Goal: Transaction & Acquisition: Purchase product/service

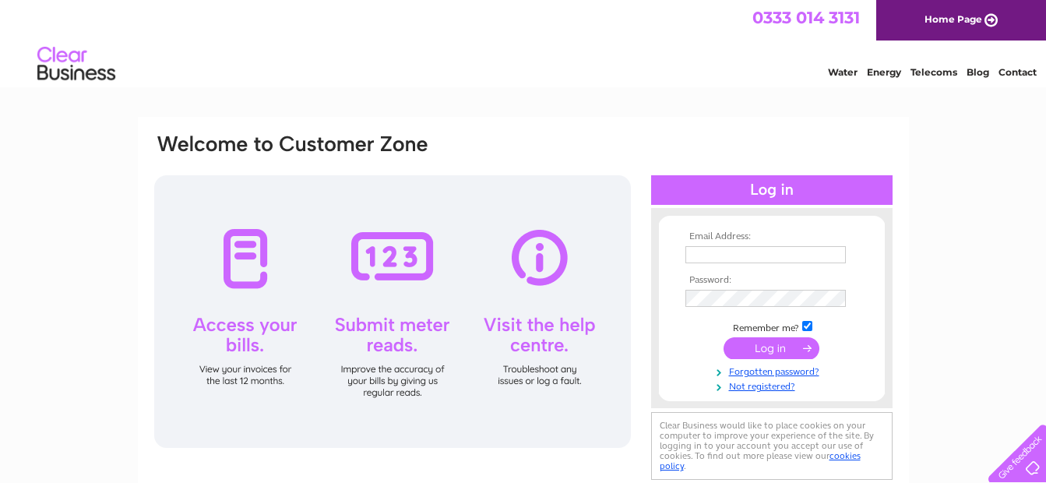
scroll to position [78, 0]
click at [700, 252] on input "text" at bounding box center [767, 255] width 162 height 19
type input "sianevans235@yahoo.com"
click at [774, 340] on input "submit" at bounding box center [772, 348] width 96 height 22
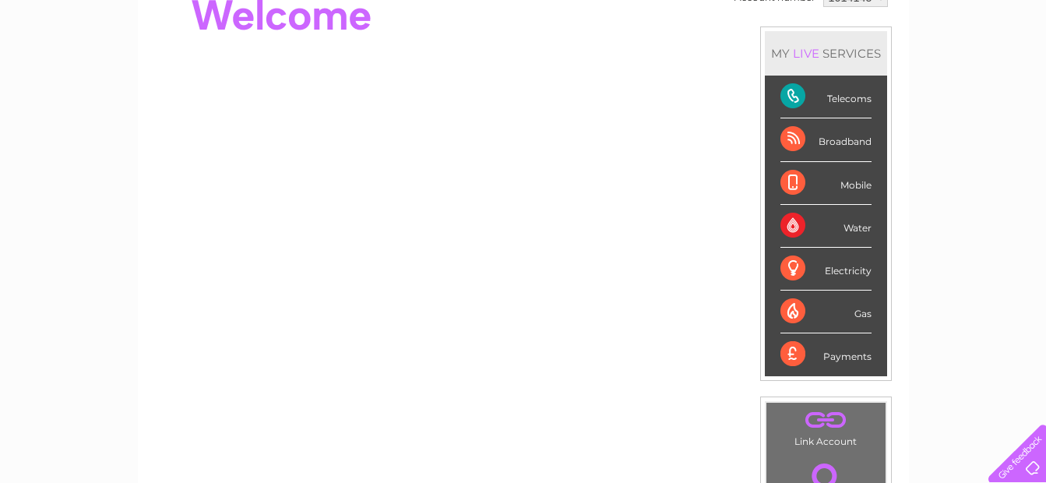
scroll to position [156, 0]
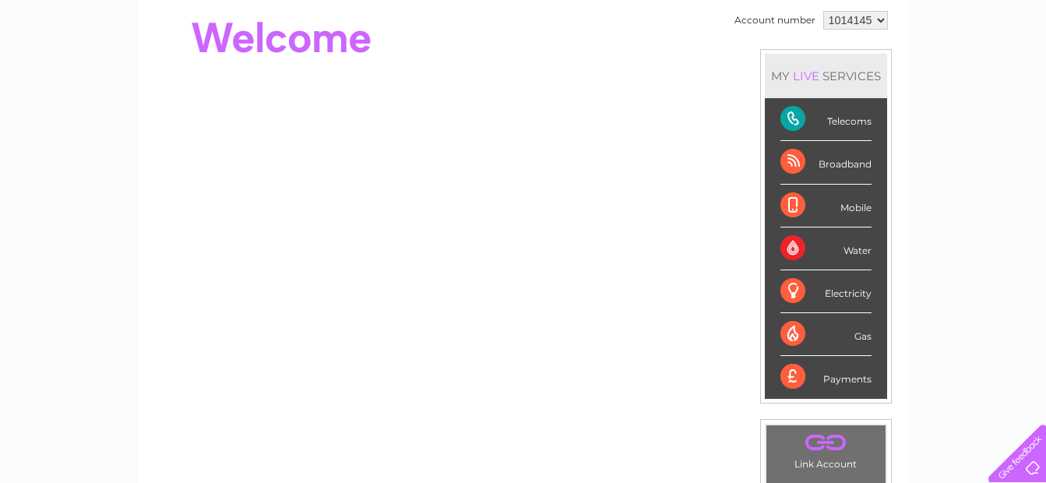
click at [796, 378] on div "Payments" at bounding box center [826, 377] width 91 height 42
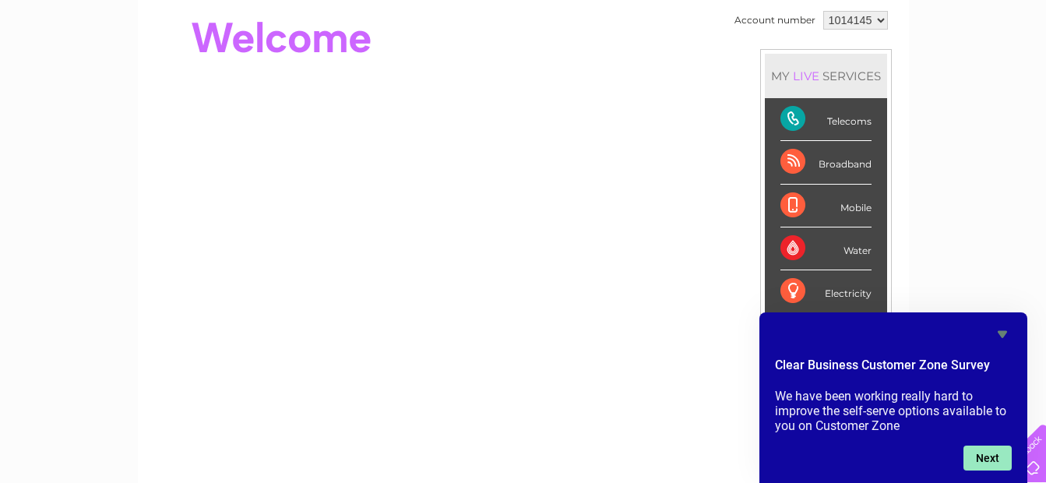
click at [974, 449] on button "Next" at bounding box center [988, 458] width 48 height 25
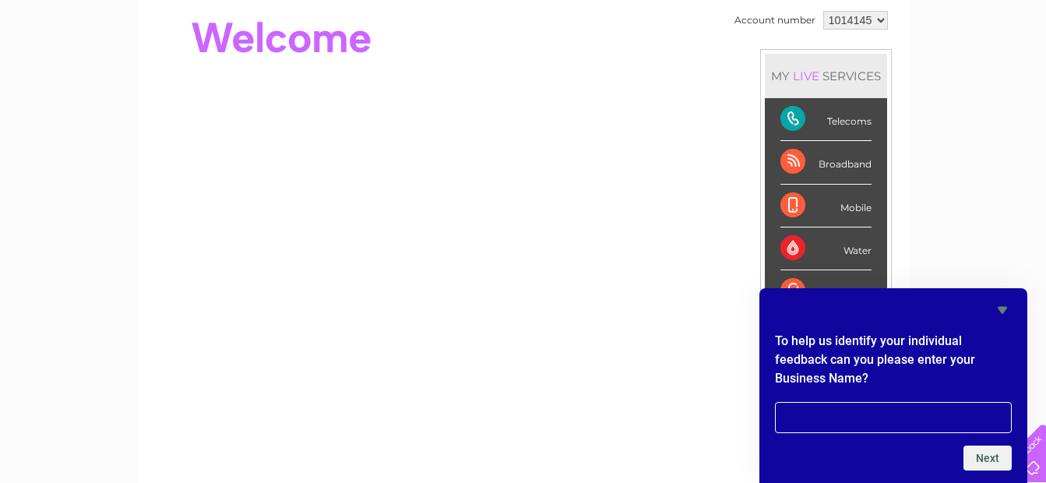
click at [1000, 307] on icon "Hide survey" at bounding box center [1002, 310] width 9 height 7
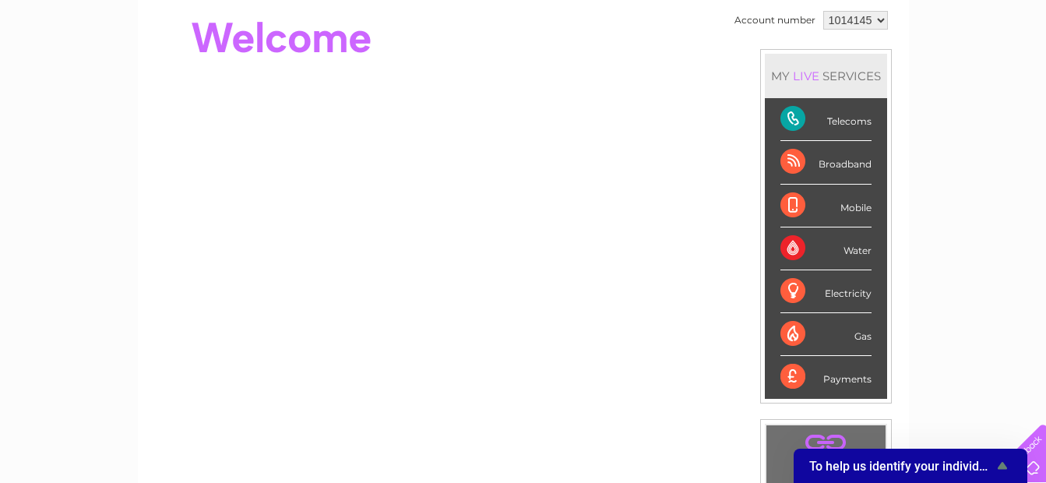
click at [787, 117] on div "Telecoms" at bounding box center [826, 119] width 91 height 43
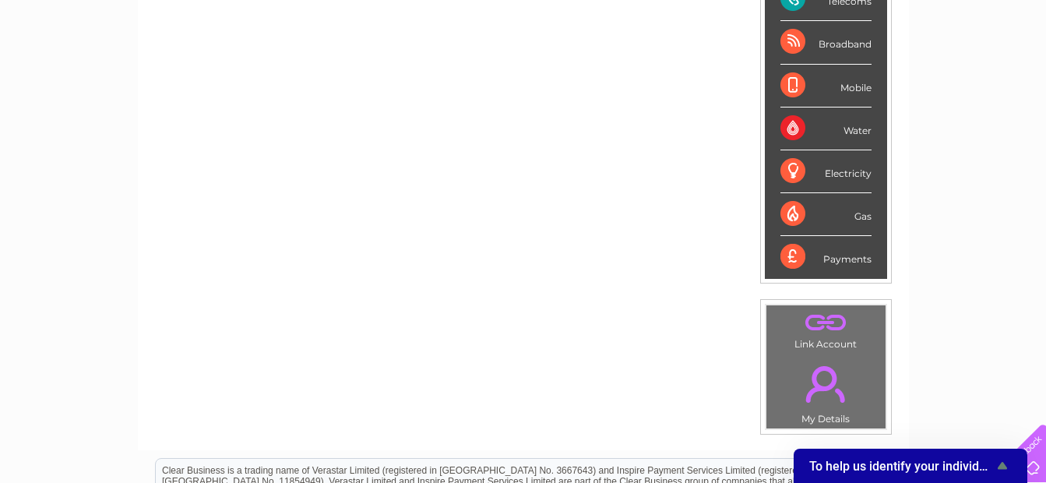
scroll to position [312, 0]
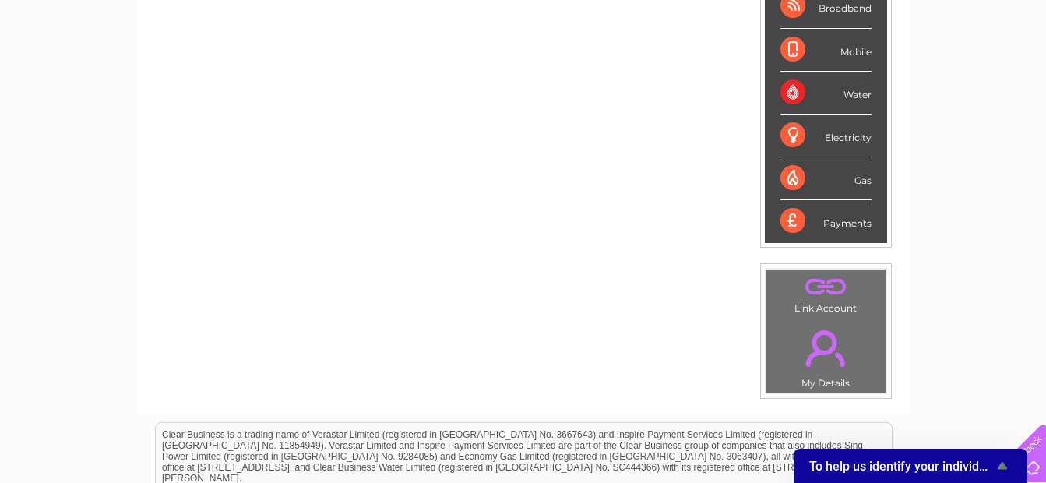
click at [824, 351] on link "." at bounding box center [826, 348] width 111 height 55
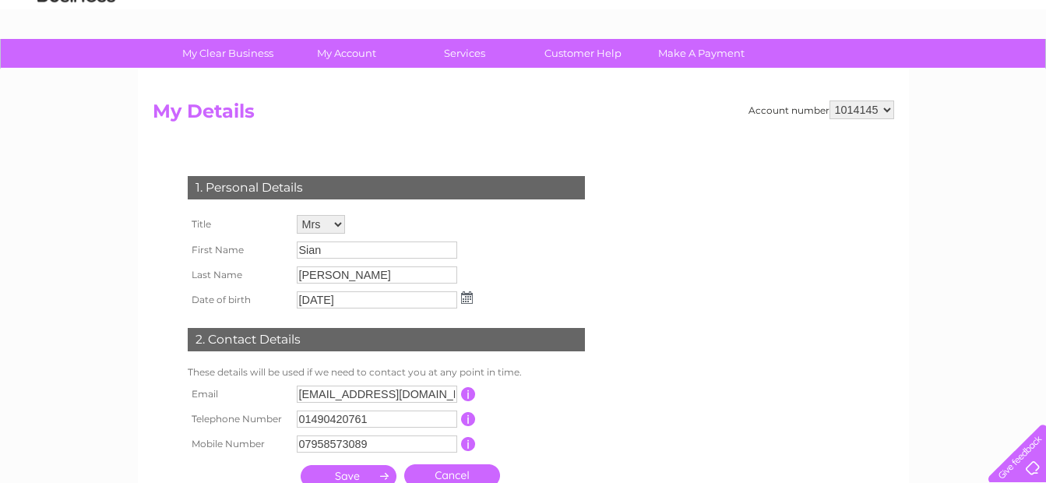
scroll to position [156, 0]
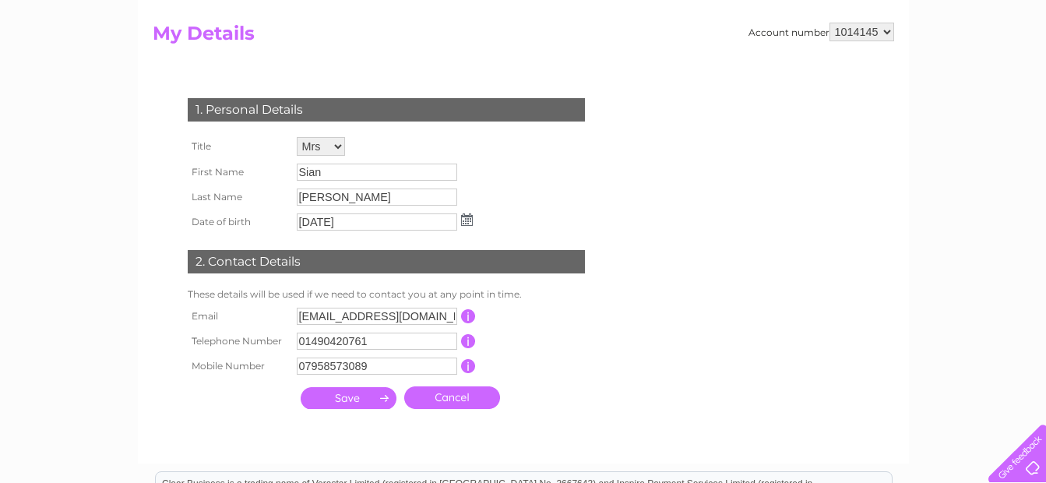
click at [346, 394] on input "submit" at bounding box center [349, 398] width 96 height 22
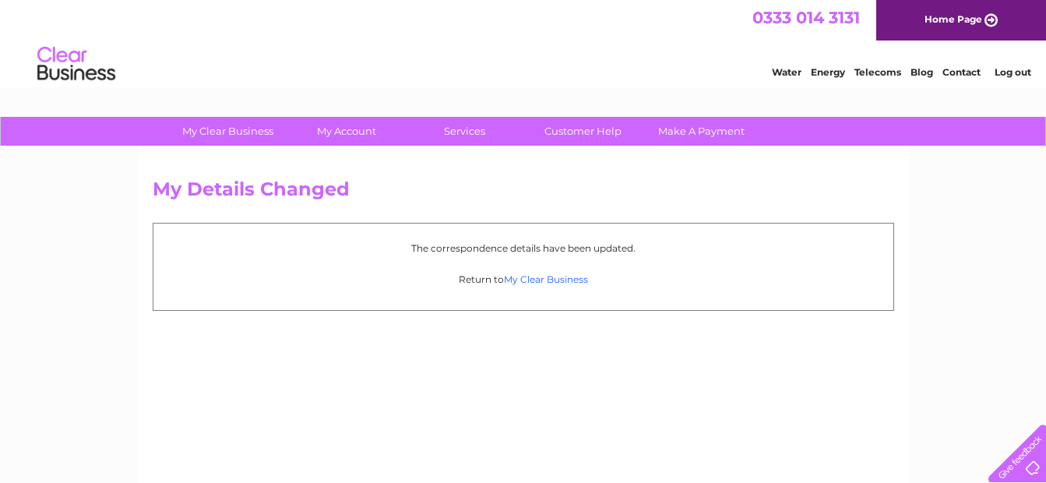
click at [534, 274] on link "My Clear Business" at bounding box center [546, 279] width 84 height 12
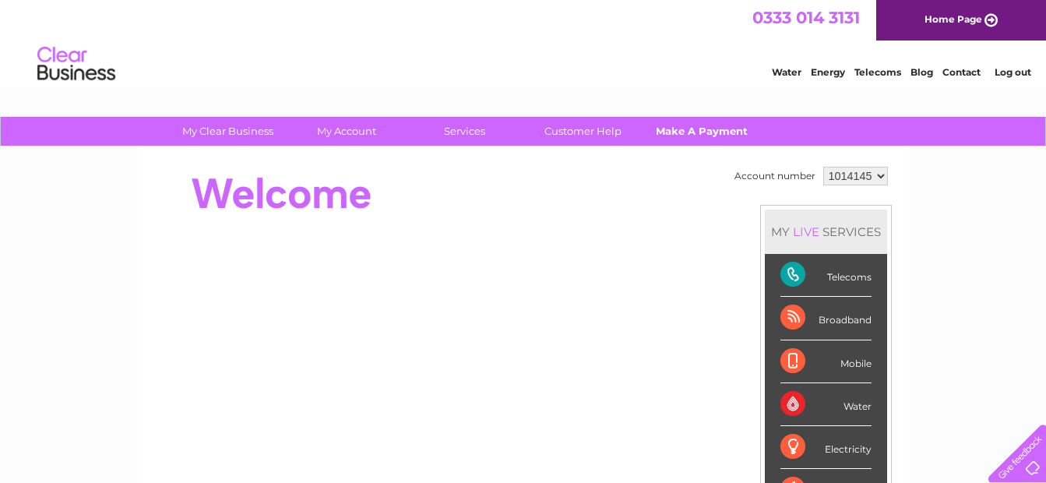
click at [706, 125] on link "Make A Payment" at bounding box center [701, 131] width 129 height 29
click at [700, 125] on link "Make A Payment" at bounding box center [701, 131] width 129 height 29
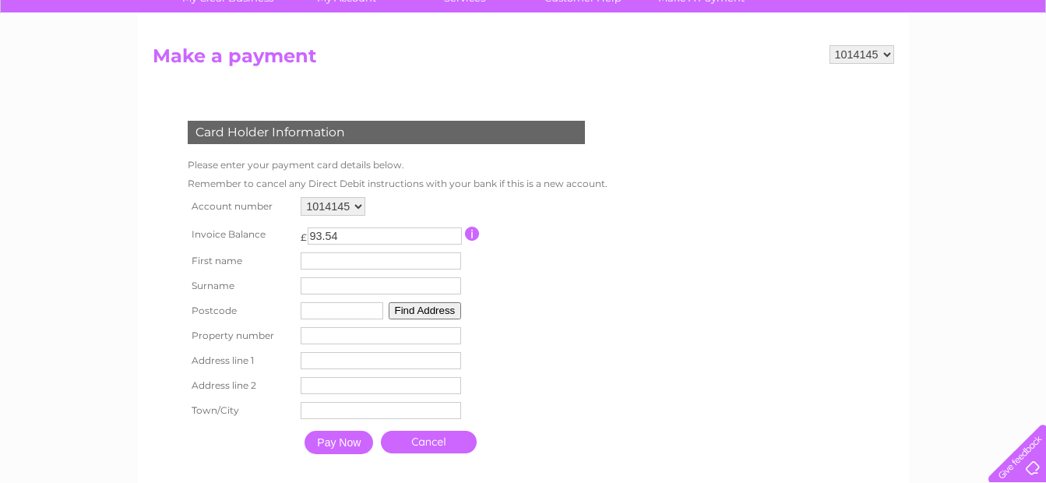
scroll to position [156, 0]
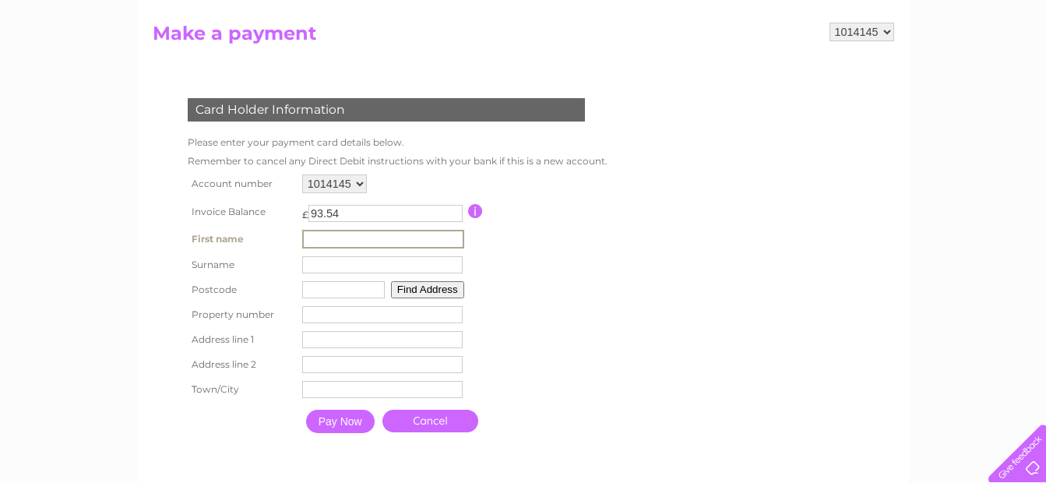
click at [308, 236] on input "text" at bounding box center [383, 239] width 162 height 19
type input "emlyn"
click at [309, 264] on input "text" at bounding box center [382, 264] width 161 height 17
type input "evans"
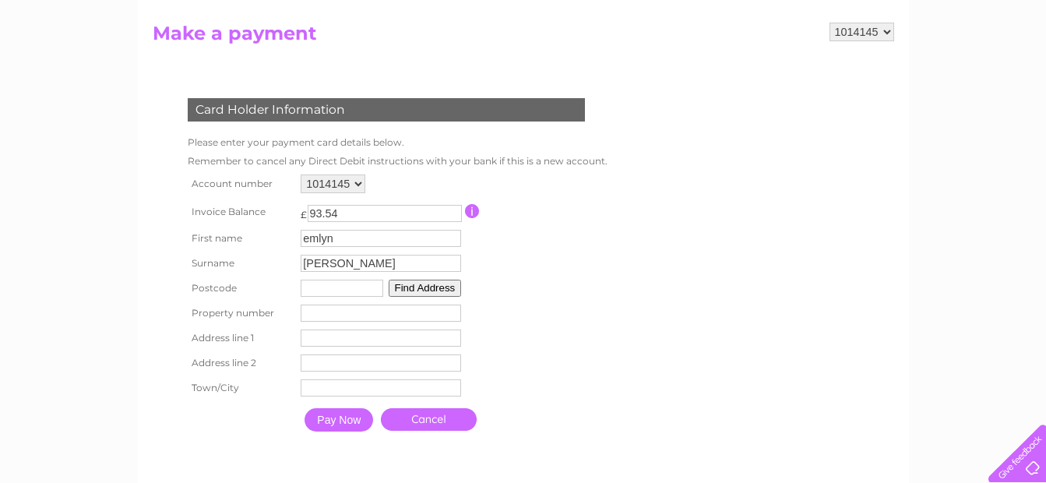
click at [316, 288] on input "text" at bounding box center [342, 288] width 83 height 17
type input "LL21 0SF"
type input "CREIGIAU"
type input "CERRIGYDRUDION"
type input "CORWEN"
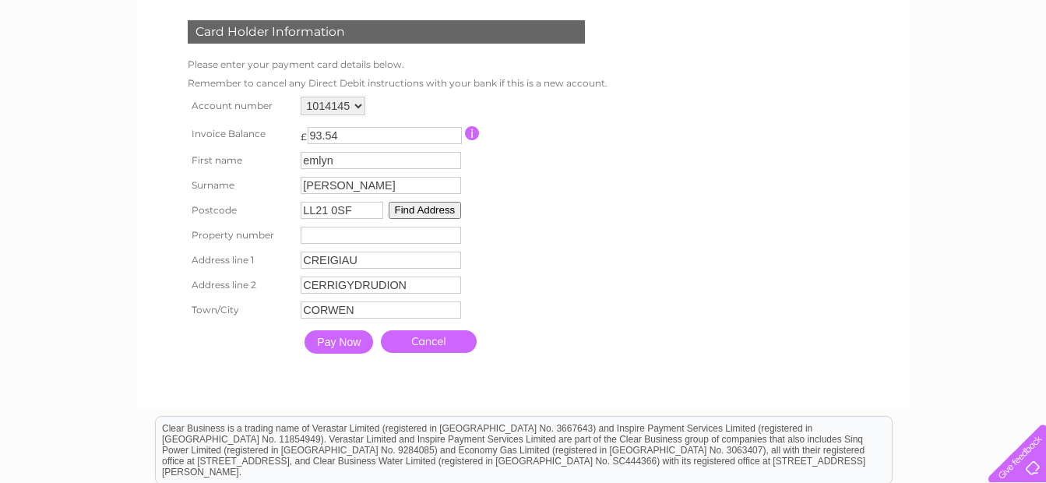
scroll to position [312, 0]
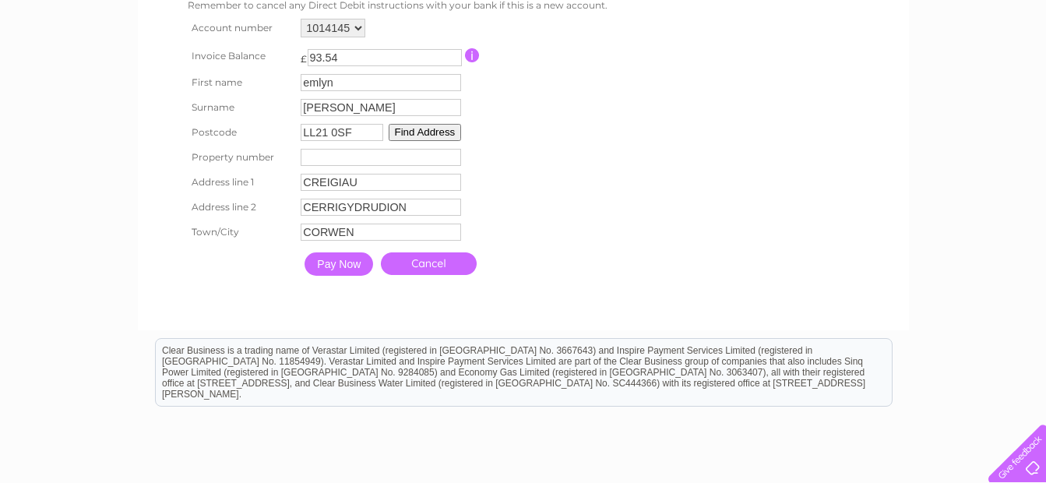
type input "LL21 0SF"
click at [335, 251] on td "Pay Now" at bounding box center [339, 264] width 76 height 31
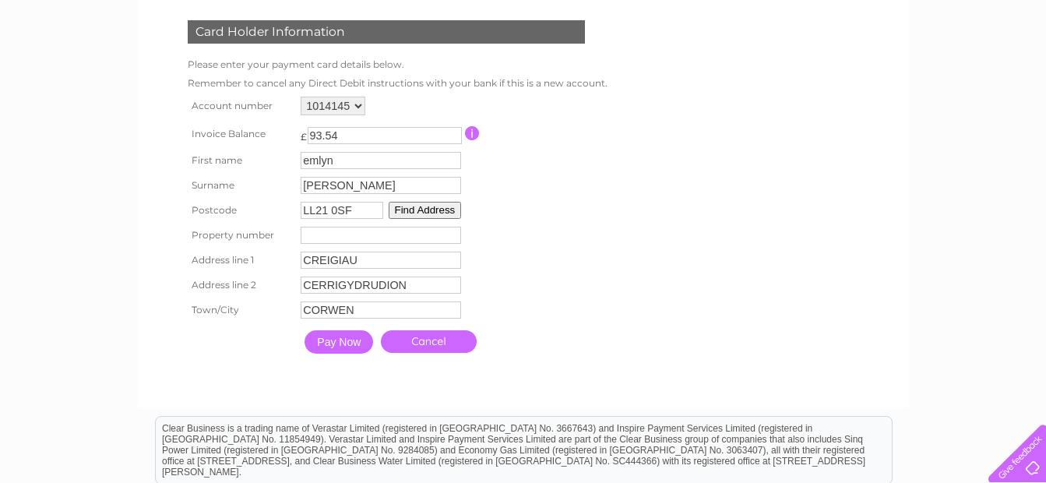
click at [335, 334] on input "Pay Now" at bounding box center [339, 341] width 69 height 23
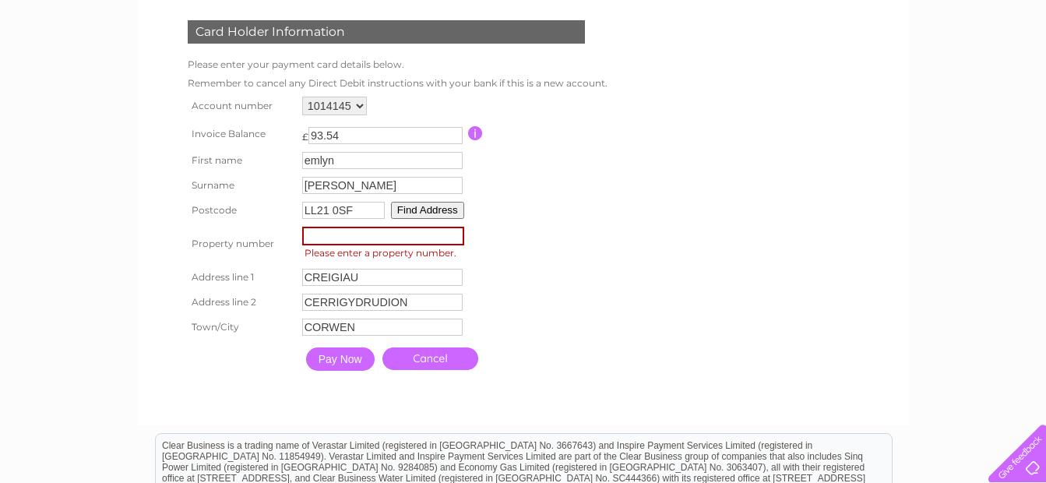
click at [309, 235] on input "number" at bounding box center [383, 236] width 162 height 19
click at [456, 238] on input "-1" at bounding box center [383, 236] width 162 height 19
type input "0"
click at [454, 232] on input "0" at bounding box center [383, 236] width 162 height 19
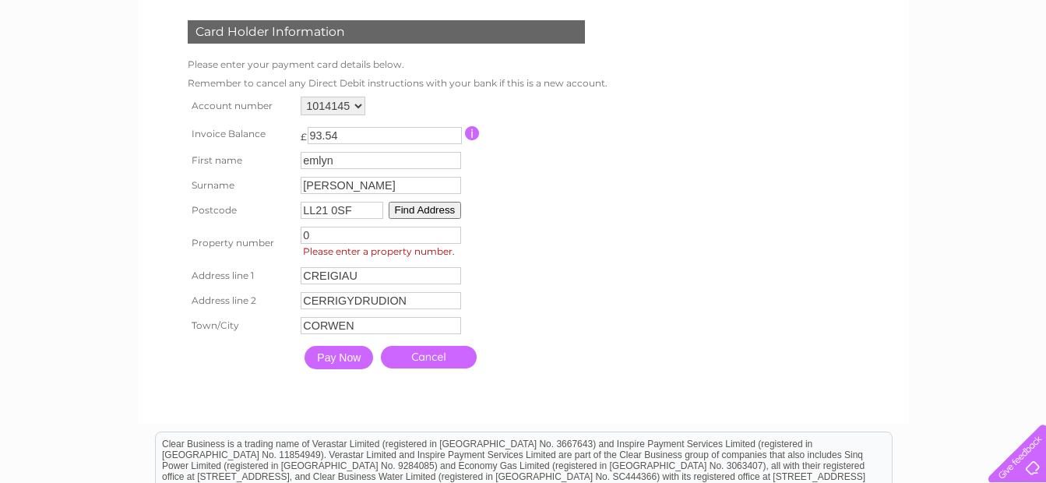
click at [338, 351] on input "Pay Now" at bounding box center [339, 357] width 69 height 23
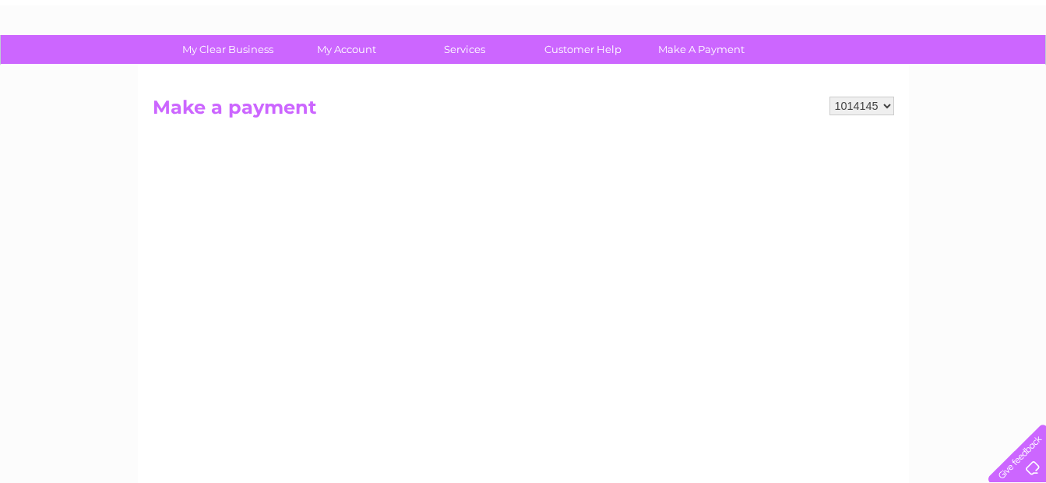
scroll to position [78, 0]
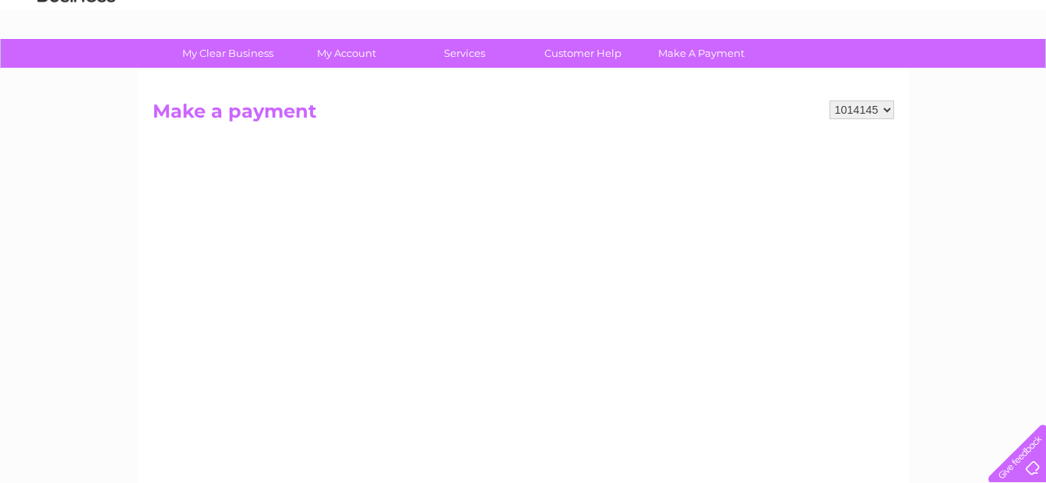
click at [887, 111] on select "1014145" at bounding box center [862, 110] width 65 height 19
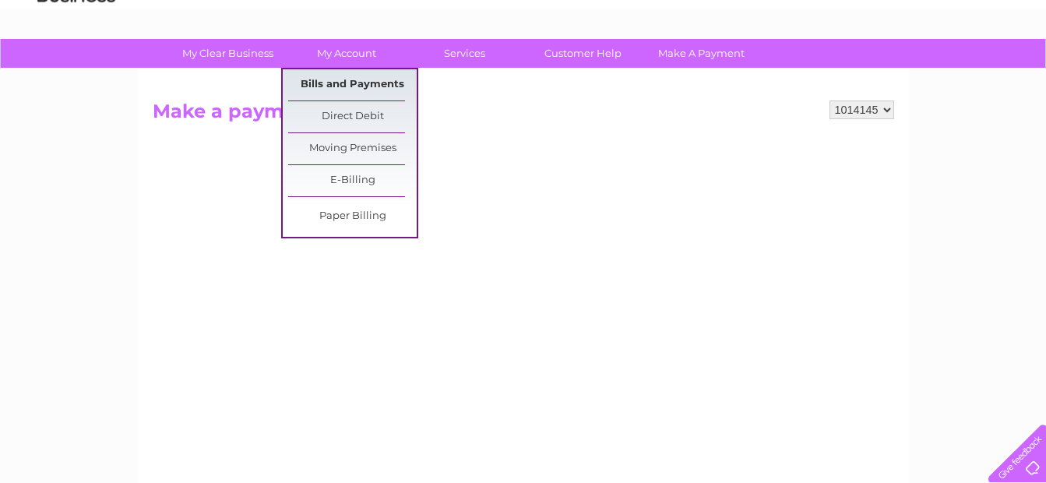
click at [348, 75] on link "Bills and Payments" at bounding box center [352, 84] width 129 height 31
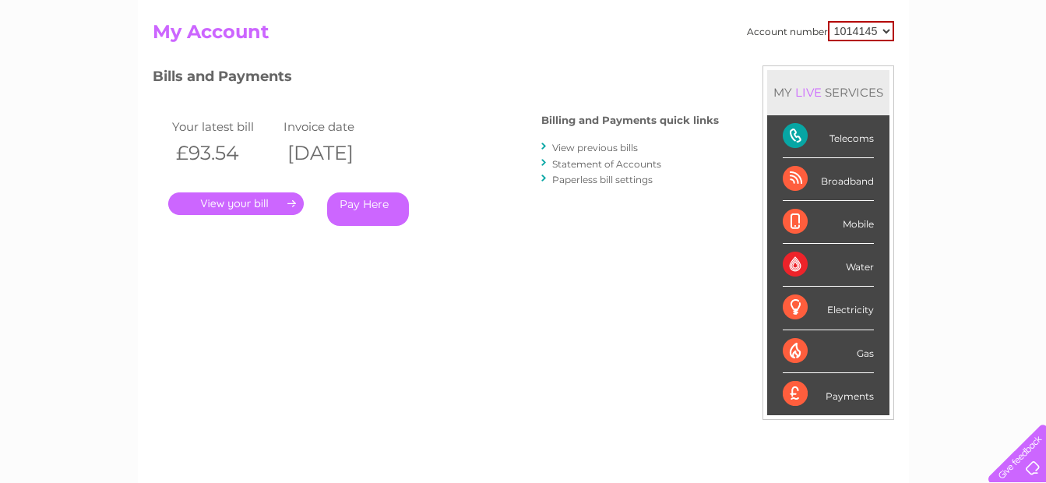
scroll to position [234, 0]
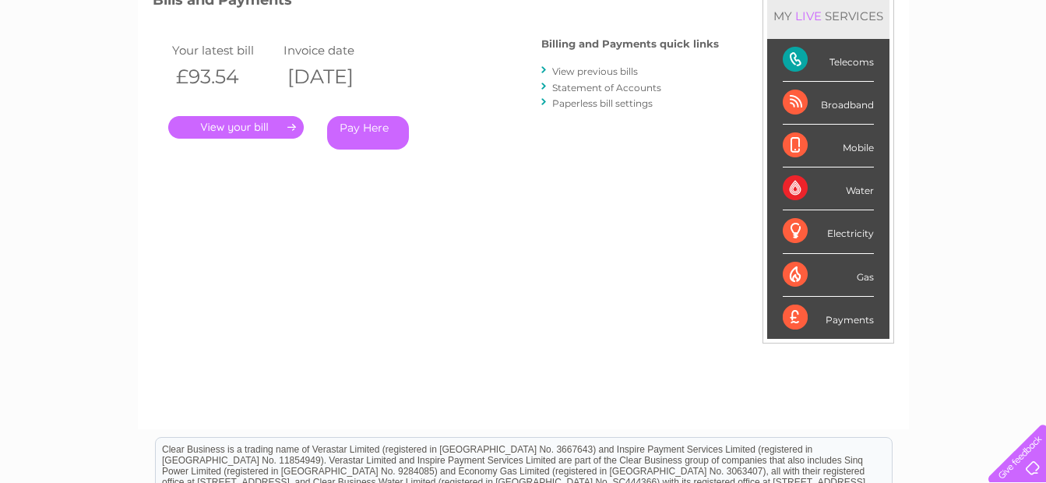
click at [232, 118] on link "." at bounding box center [236, 127] width 136 height 23
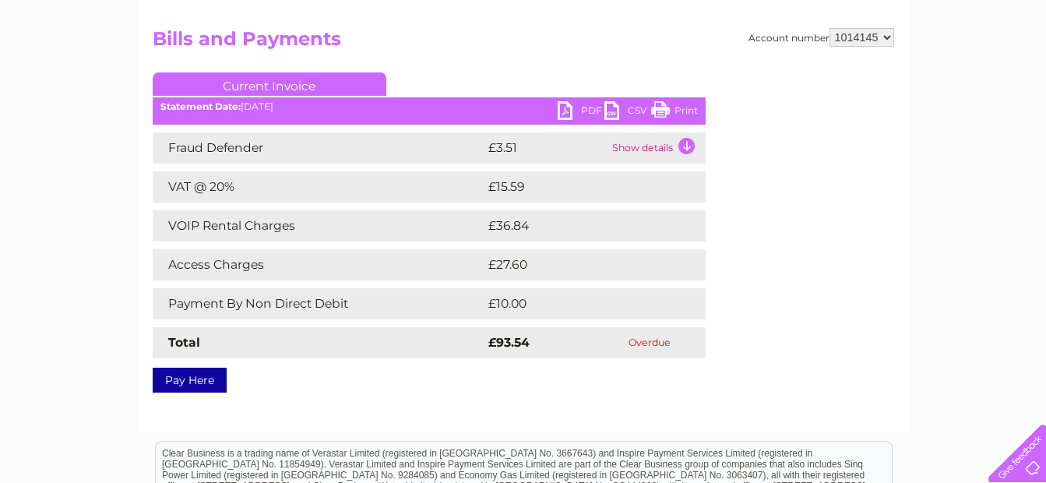
scroll to position [156, 0]
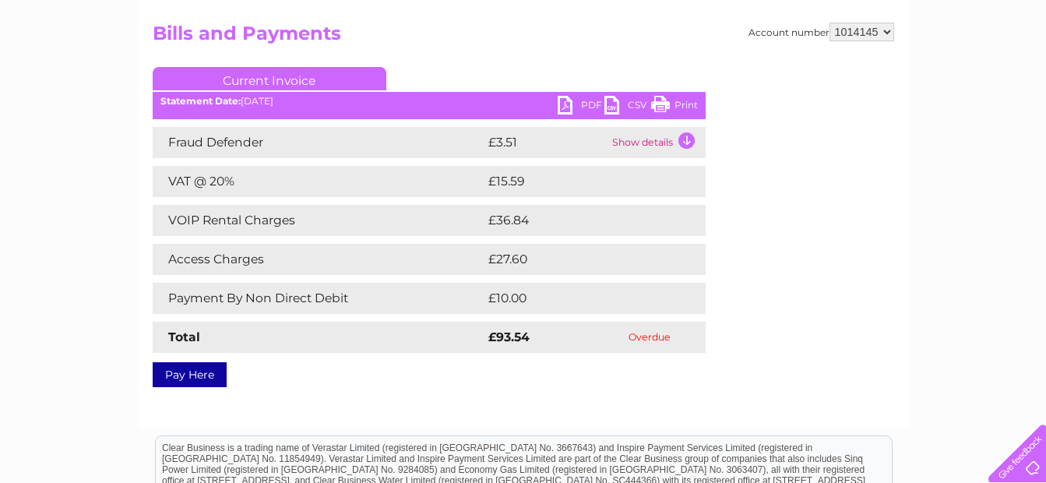
click at [185, 366] on link "Pay Here" at bounding box center [190, 374] width 74 height 25
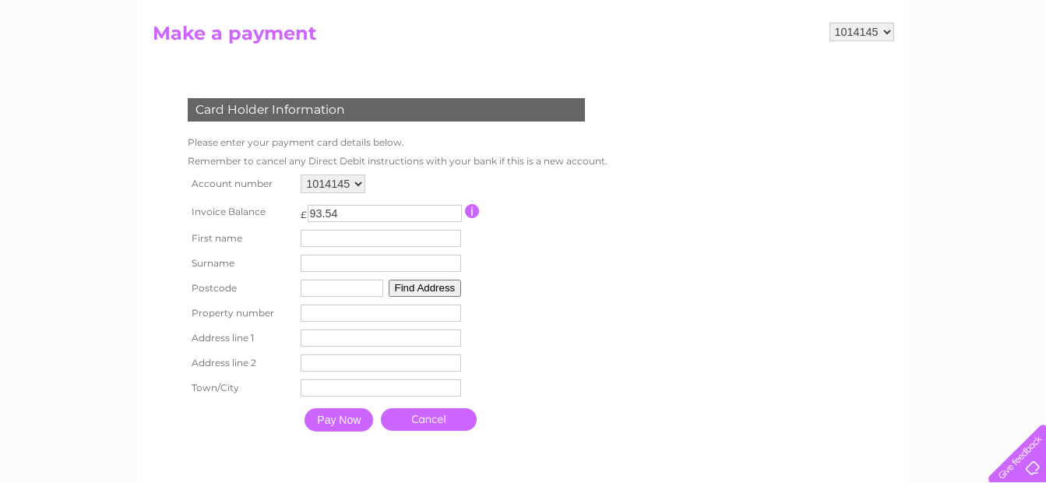
scroll to position [234, 0]
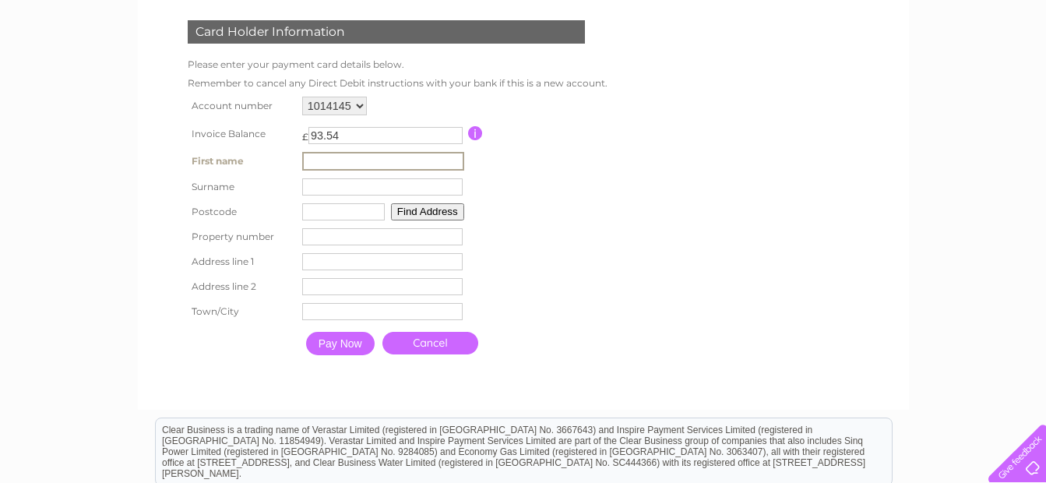
click at [305, 158] on input "text" at bounding box center [383, 161] width 162 height 19
type input "emlyn"
type input "[PERSON_NAME]"
type input "LL21 0SF"
type input "CREIGIAU"
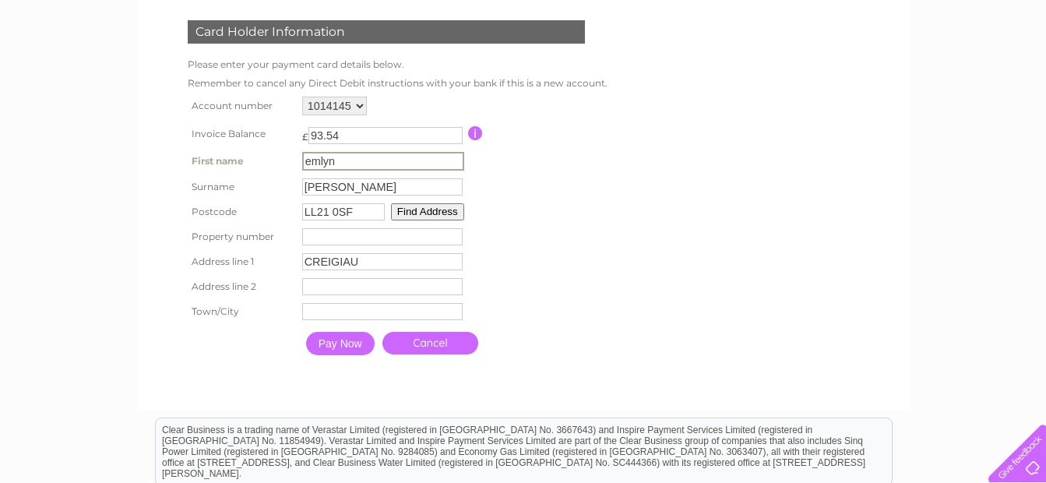
type input "CERRIGYDRUDION"
type input "CORWEN"
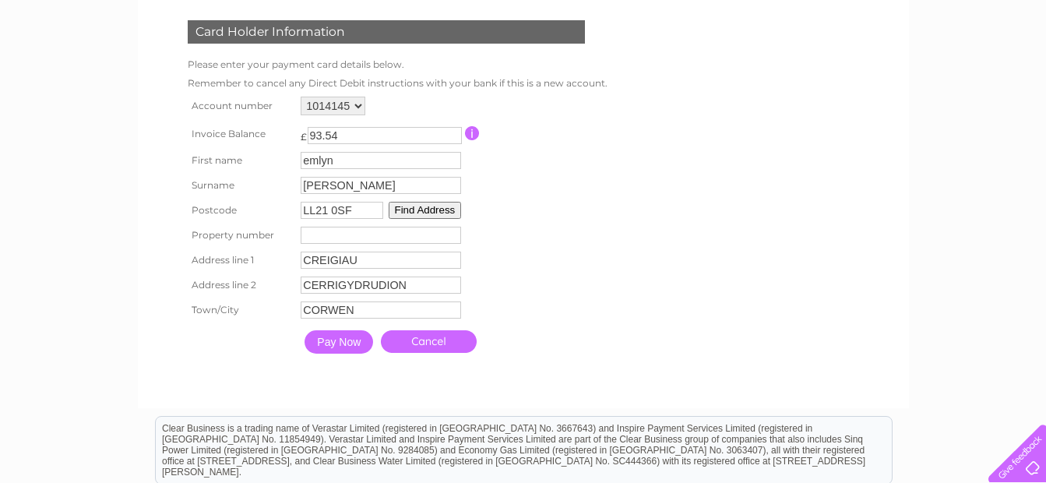
click at [341, 334] on input "Pay Now" at bounding box center [339, 341] width 69 height 23
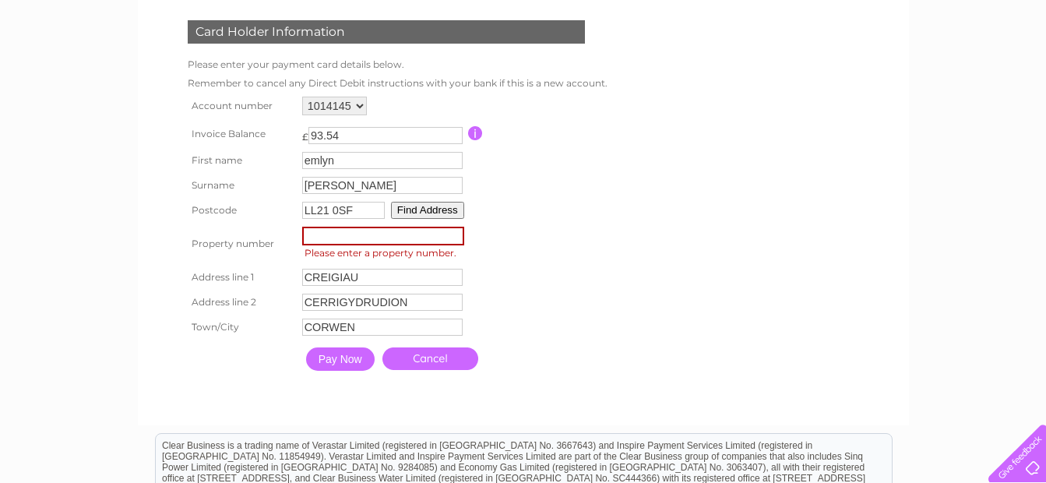
click at [320, 237] on input "number" at bounding box center [383, 236] width 162 height 19
type input "0"
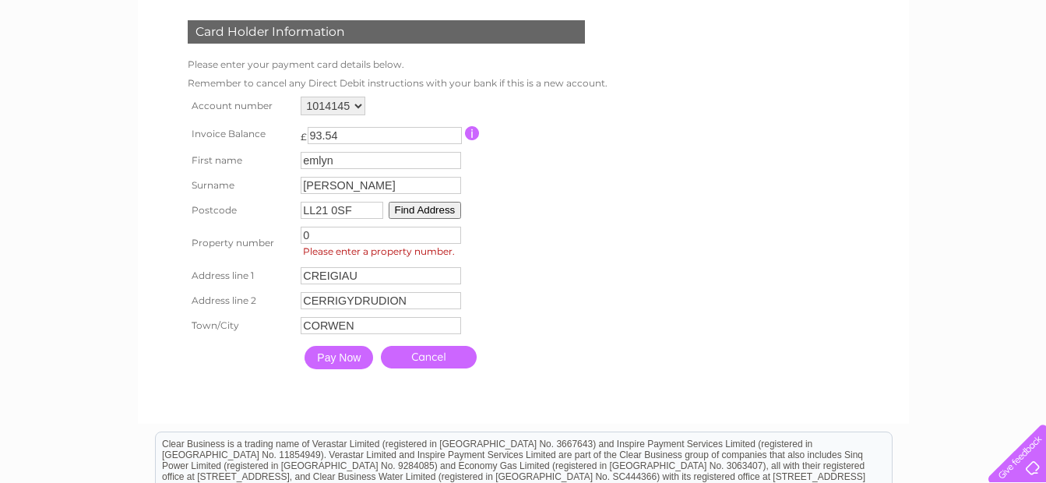
click at [338, 351] on input "Pay Now" at bounding box center [339, 357] width 69 height 23
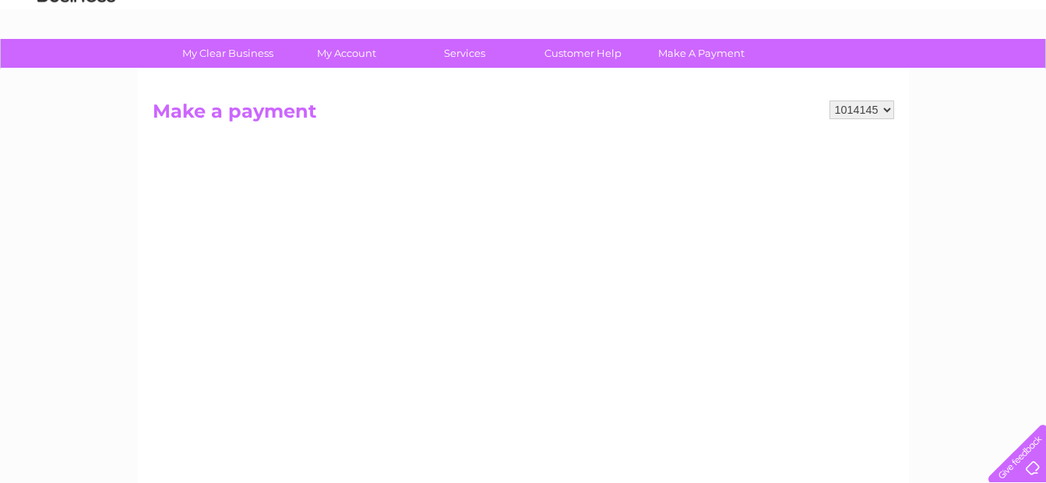
scroll to position [156, 0]
